Goal: Transaction & Acquisition: Purchase product/service

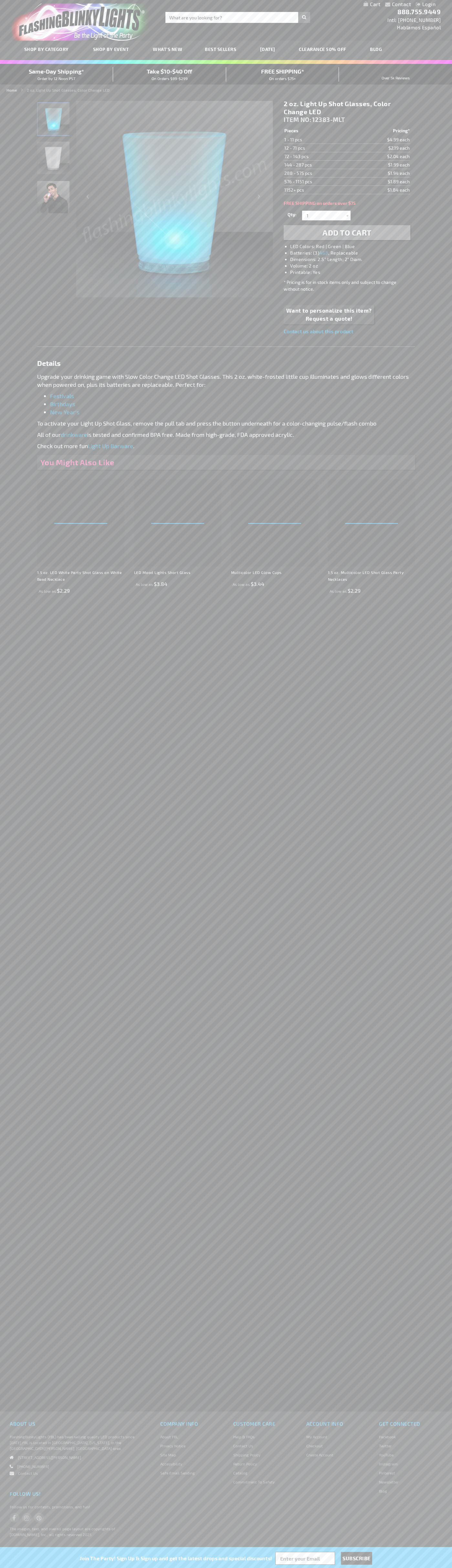
click at [353, 246] on li "LED Colors: Red | Green | Blue" at bounding box center [353, 246] width 127 height 7
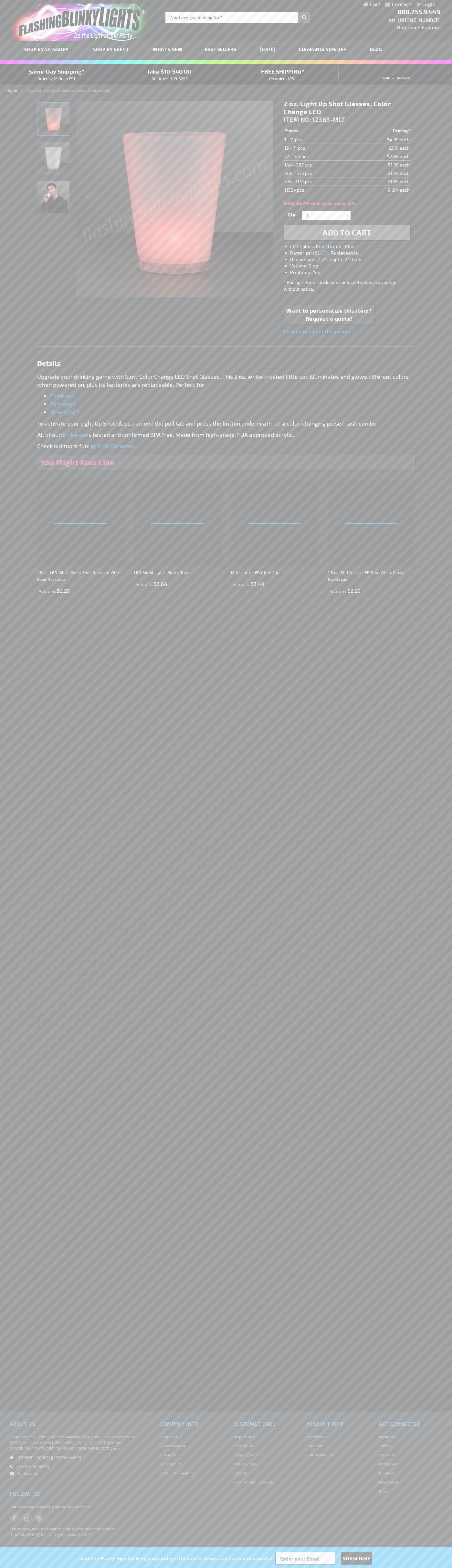
click at [347, 232] on span "Add to Cart" at bounding box center [347, 232] width 49 height 9
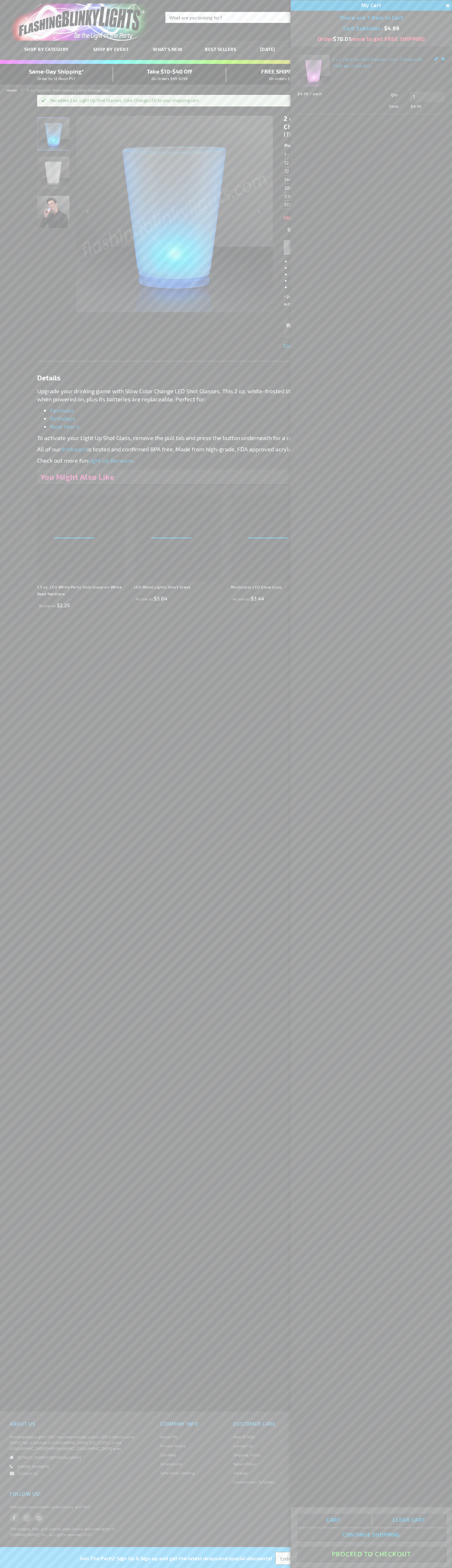
click at [371, 1554] on button "Proceed To Checkout" at bounding box center [370, 1554] width 148 height 15
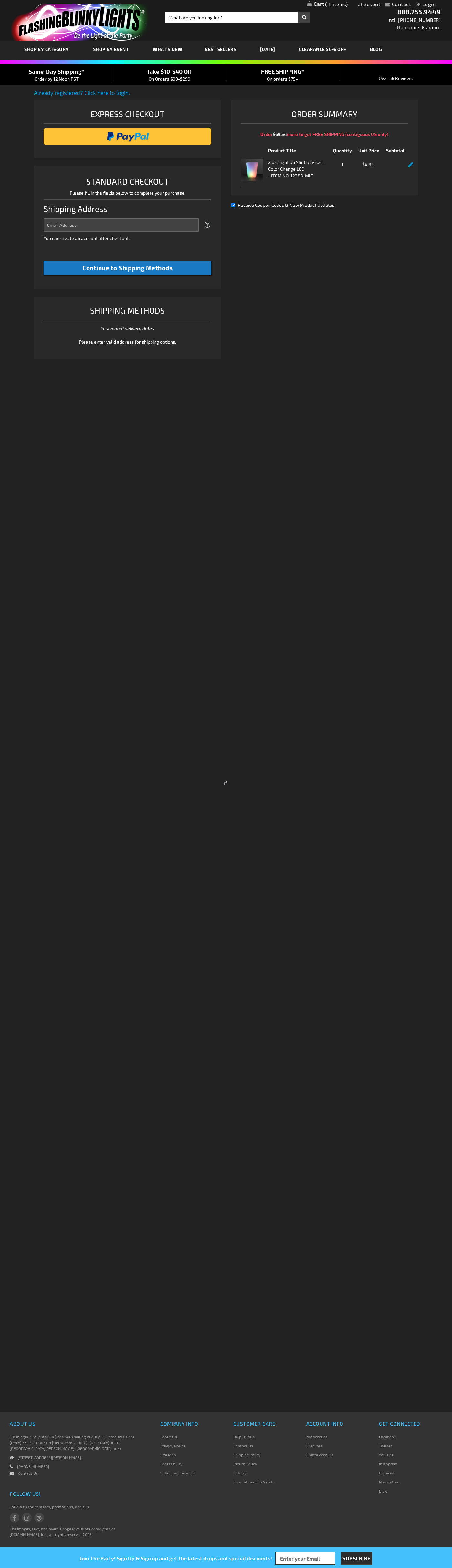
select select "US"
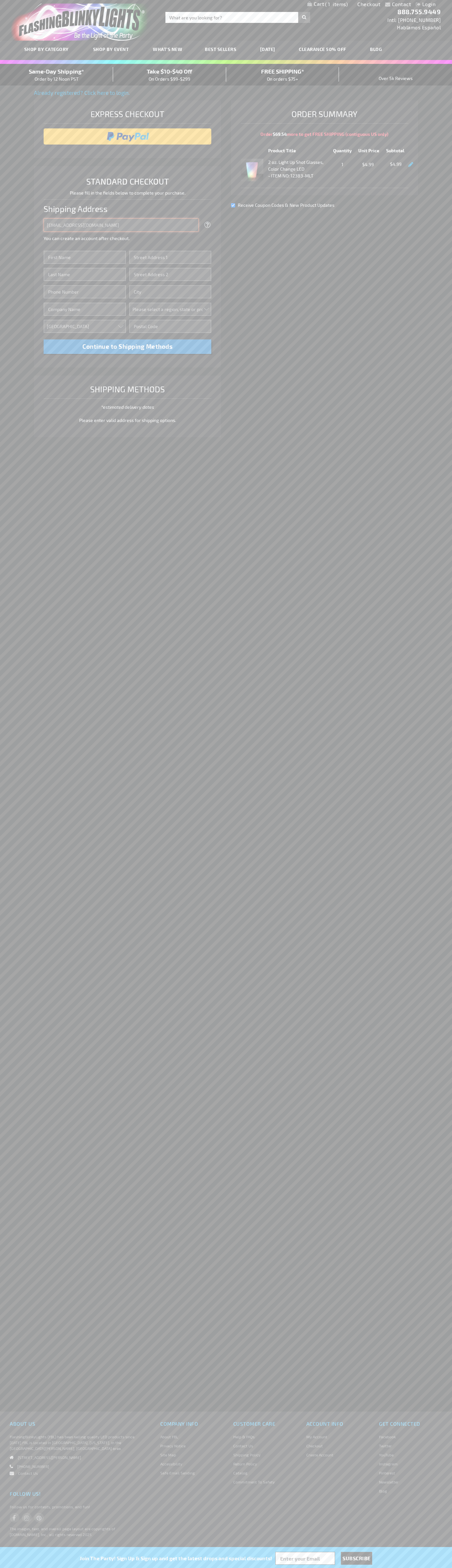
type input "johnsmith005@storebotmail.joonix.net"
type input "John"
type input "201 Colorado St"
type input "First floor"
type input "austin"
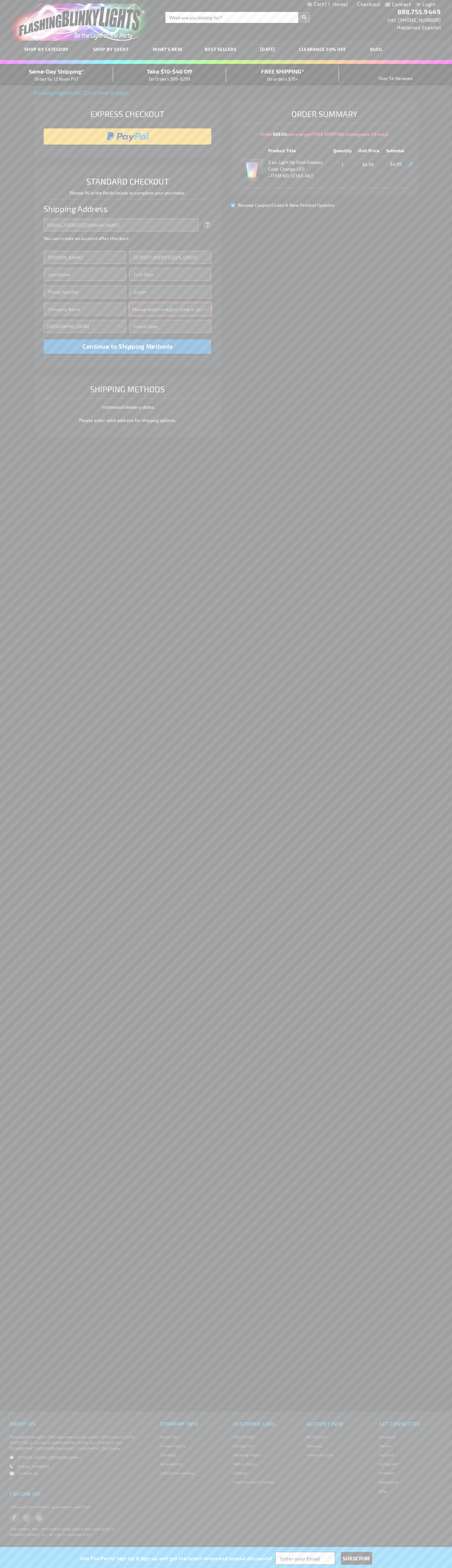
select select "57"
type input "78701"
type input "Smith"
type input "6502530000"
type input "John Smith"
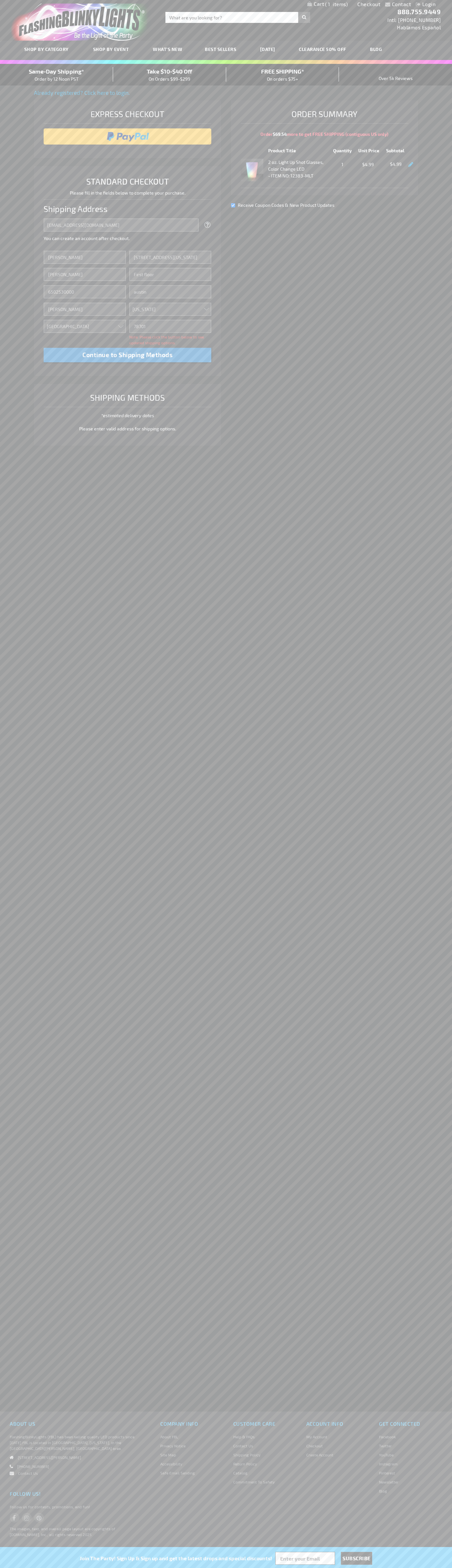
click at [56, 75] on div "Same-Day Shipping* Order by 12 Noon PST" at bounding box center [56, 74] width 113 height 15
click at [127, 136] on input "image" at bounding box center [128, 136] width 162 height 13
